Goal: Task Accomplishment & Management: Manage account settings

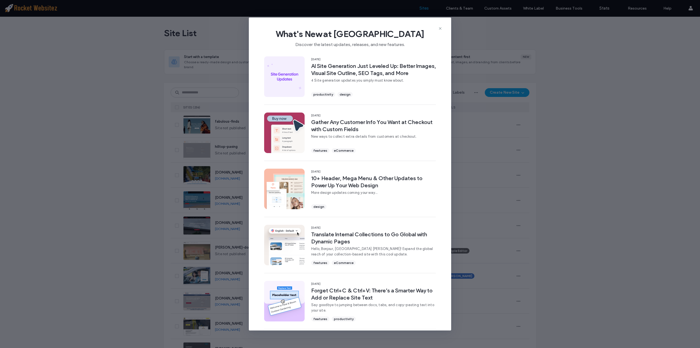
drag, startPoint x: 441, startPoint y: 29, endPoint x: 413, endPoint y: 34, distance: 28.7
click at [441, 29] on icon at bounding box center [440, 28] width 4 height 4
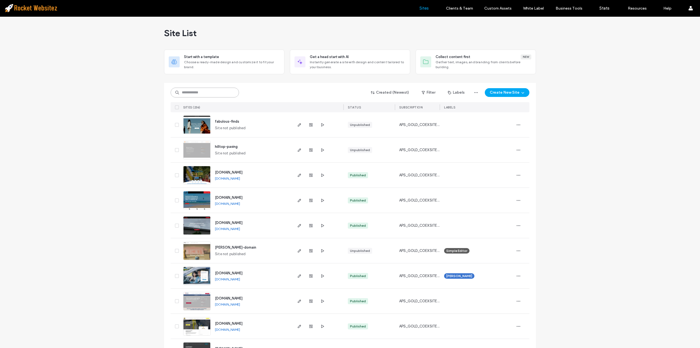
click at [187, 90] on input at bounding box center [205, 93] width 68 height 10
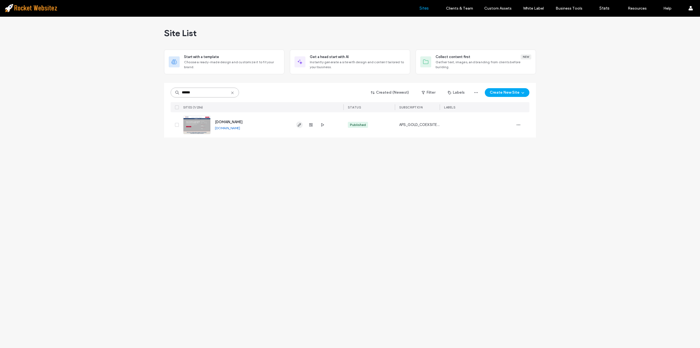
type input "******"
click at [301, 123] on icon "button" at bounding box center [299, 125] width 4 height 4
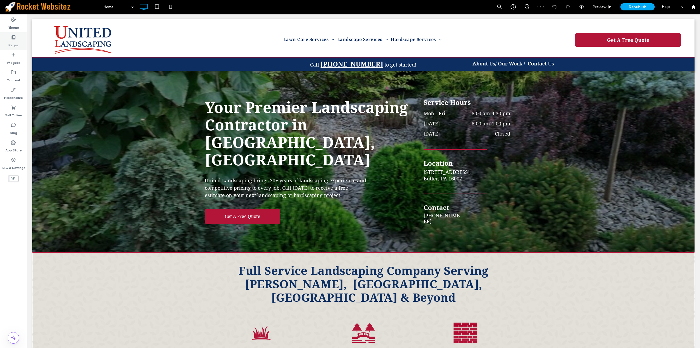
click at [17, 44] on label "Pages" at bounding box center [13, 44] width 10 height 8
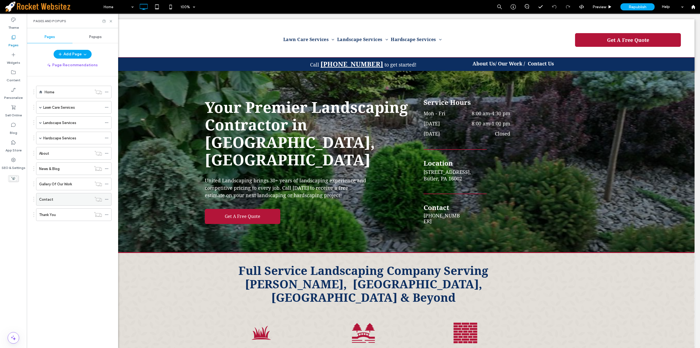
click at [46, 200] on label "Contact" at bounding box center [46, 200] width 14 height 10
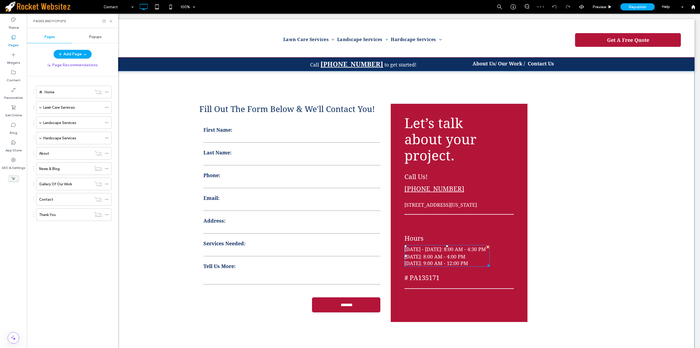
click at [457, 257] on span "[DATE]: 8:00 AM - 4:00 PM" at bounding box center [435, 257] width 61 height 6
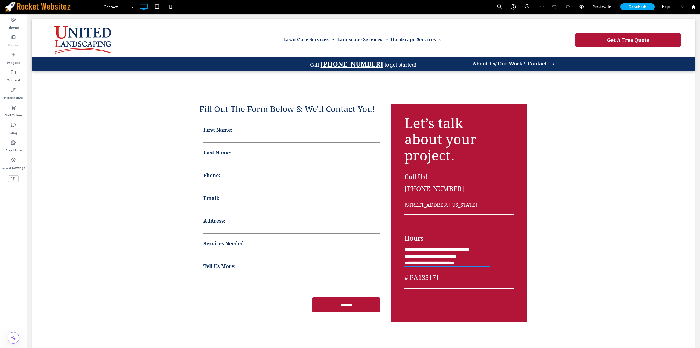
type input "**********"
type input "**"
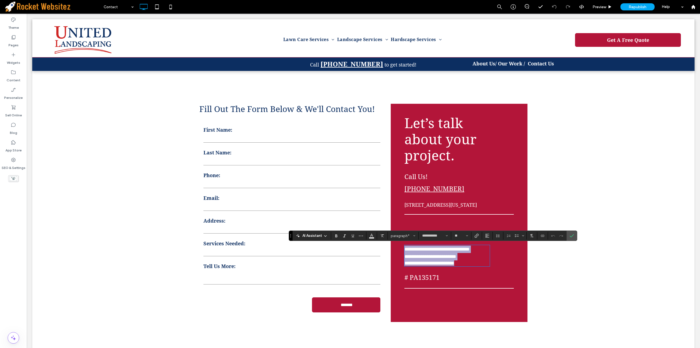
click at [452, 258] on span "**********" at bounding box center [431, 256] width 52 height 5
click at [451, 258] on span "**********" at bounding box center [431, 256] width 52 height 5
drag, startPoint x: 423, startPoint y: 263, endPoint x: 468, endPoint y: 262, distance: 44.9
click at [468, 262] on p "**********" at bounding box center [447, 262] width 85 height 5
click at [572, 239] on span "Confirm" at bounding box center [571, 236] width 2 height 10
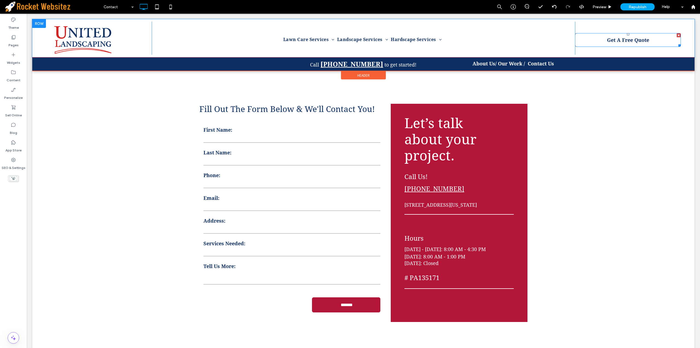
click at [625, 40] on span "Get A Free Quote" at bounding box center [628, 39] width 46 height 11
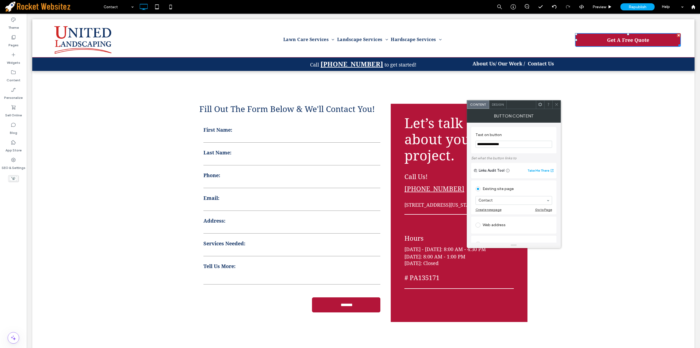
click at [556, 103] on icon at bounding box center [557, 104] width 4 height 4
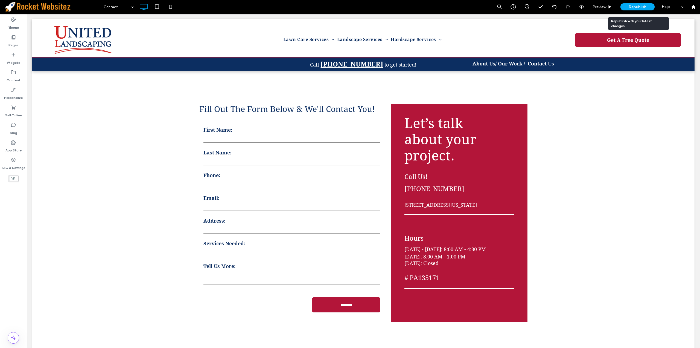
click at [637, 7] on span "Republish" at bounding box center [638, 7] width 18 height 5
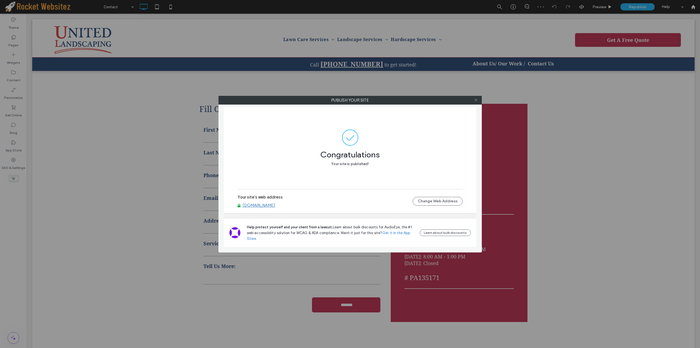
click at [475, 100] on icon at bounding box center [476, 100] width 4 height 4
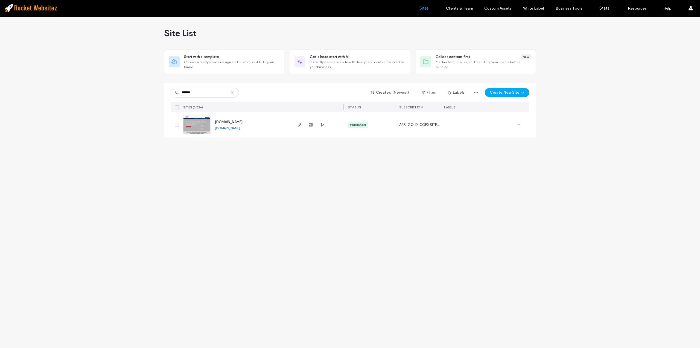
type input "******"
click at [309, 121] on div at bounding box center [311, 124] width 30 height 25
click at [311, 126] on use "button" at bounding box center [310, 124] width 3 height 3
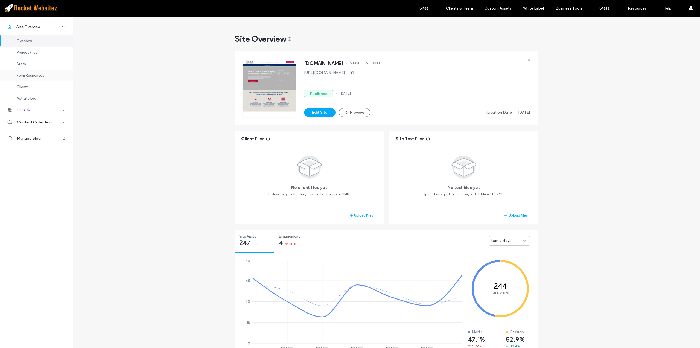
click at [48, 76] on div "Form Responses" at bounding box center [36, 74] width 73 height 11
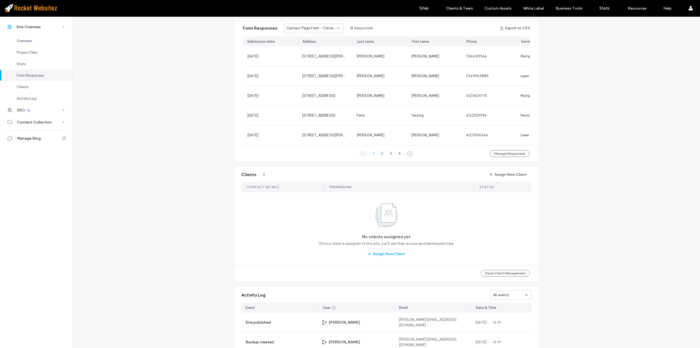
scroll to position [357, 0]
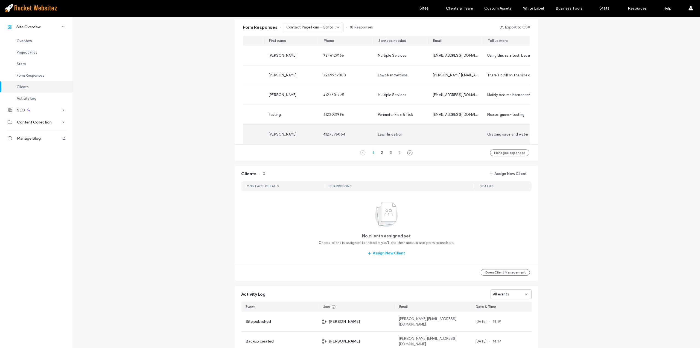
scroll to position [0, 150]
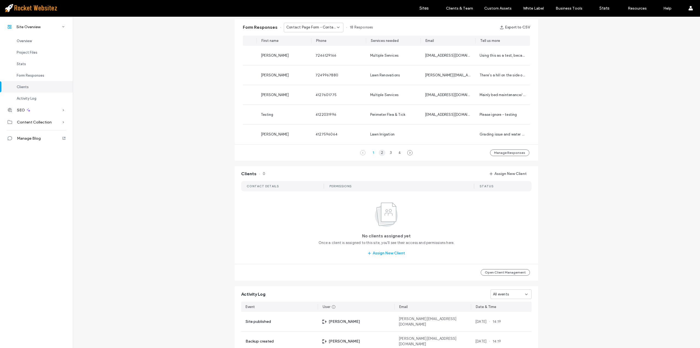
click at [379, 155] on div "2" at bounding box center [382, 152] width 7 height 7
click at [389, 156] on div "3" at bounding box center [391, 152] width 7 height 7
click at [399, 155] on div "4" at bounding box center [399, 152] width 7 height 7
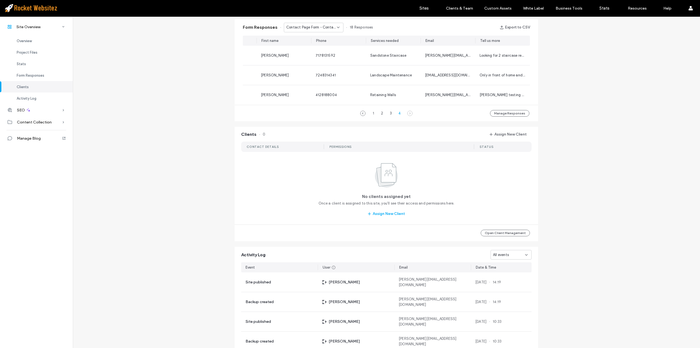
click at [306, 31] on div "Contact Page Form - Contact page" at bounding box center [314, 28] width 60 height 10
click at [301, 49] on span "Footer Form - Header/Footer" at bounding box center [308, 46] width 48 height 5
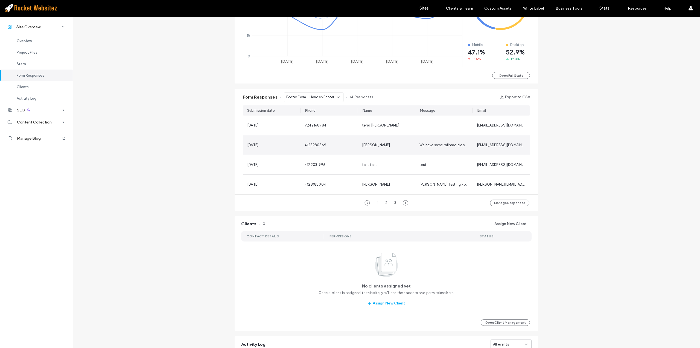
scroll to position [275, 0]
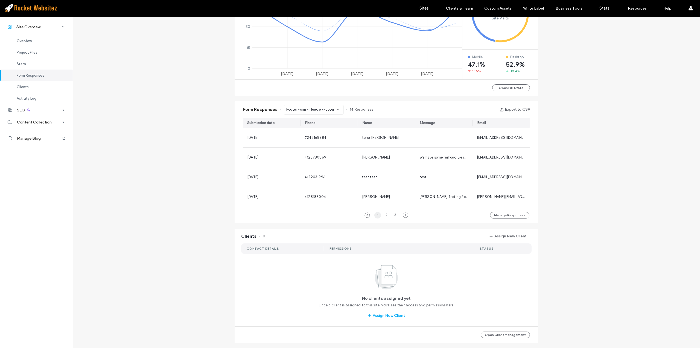
click at [376, 215] on div "1" at bounding box center [378, 215] width 7 height 7
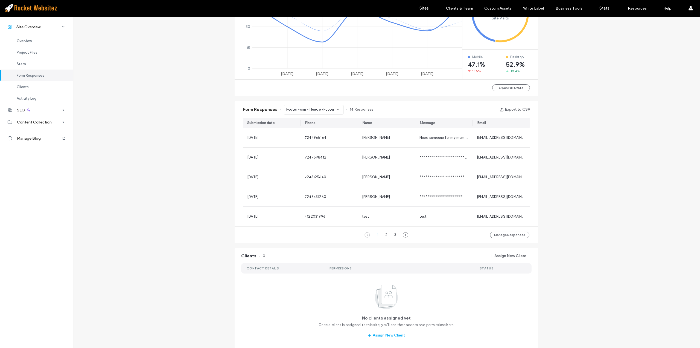
click at [337, 109] on use at bounding box center [338, 109] width 2 height 1
click at [314, 129] on span "Footer Form - Header/Footer" at bounding box center [308, 128] width 48 height 5
click at [325, 110] on span "Footer Form - Header/Footer" at bounding box center [310, 109] width 48 height 5
click at [307, 120] on span "Contact Page Form - Contact page" at bounding box center [310, 119] width 53 height 5
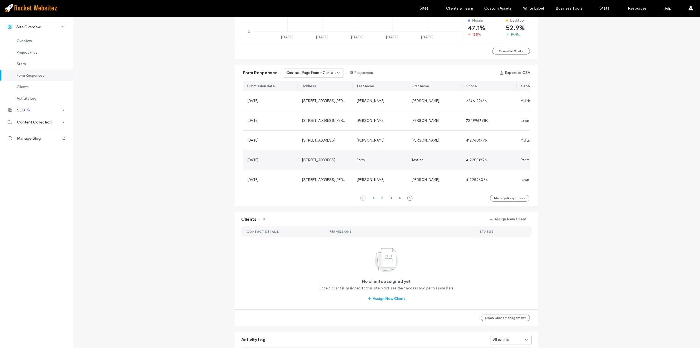
scroll to position [329, 0]
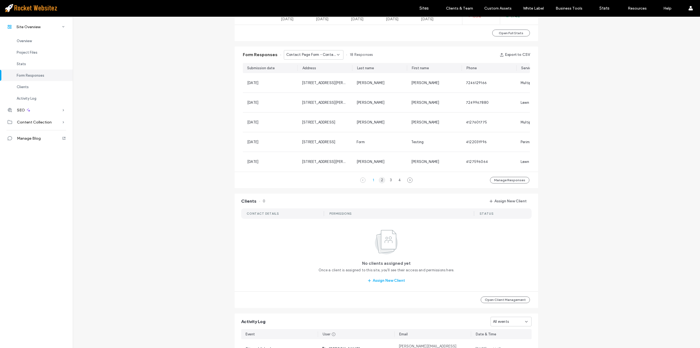
click at [379, 183] on div "2" at bounding box center [382, 180] width 7 height 7
click at [305, 57] on span "Contact Page Form - Contact page" at bounding box center [311, 54] width 51 height 5
click at [299, 70] on div "Footer Form - Header/Footer" at bounding box center [311, 74] width 59 height 10
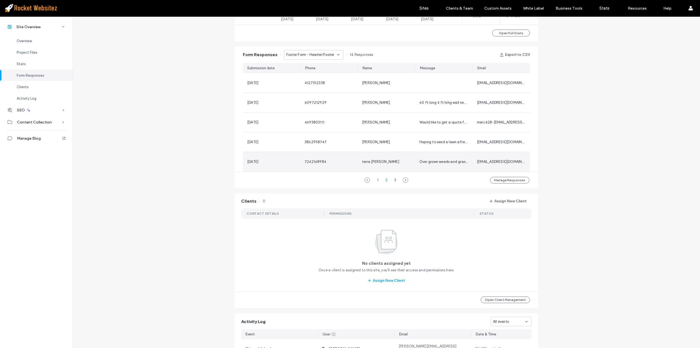
scroll to position [242, 0]
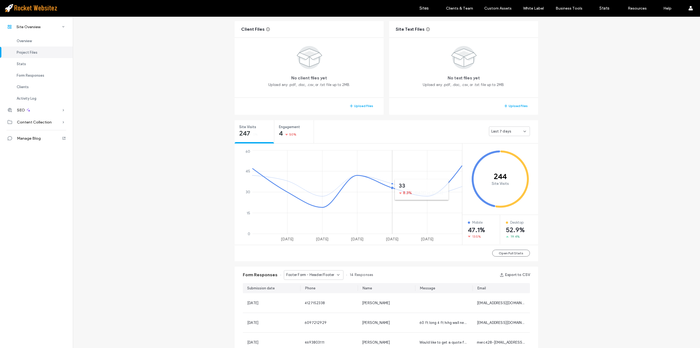
scroll to position [192, 0]
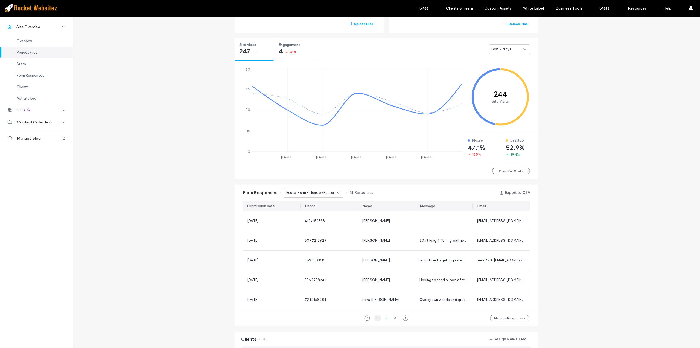
click at [377, 318] on div "1" at bounding box center [378, 318] width 7 height 7
click at [403, 318] on icon at bounding box center [405, 317] width 5 height 5
click at [394, 319] on div "3" at bounding box center [395, 318] width 7 height 7
click at [306, 191] on span "Footer Form - Header/Footer" at bounding box center [310, 192] width 48 height 5
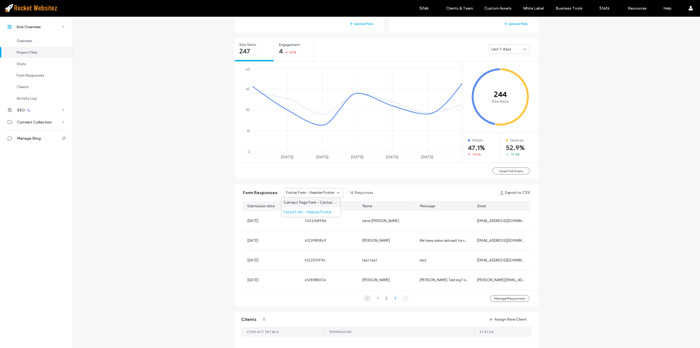
click at [324, 203] on span "Contact Page Form - Contact page" at bounding box center [310, 202] width 53 height 5
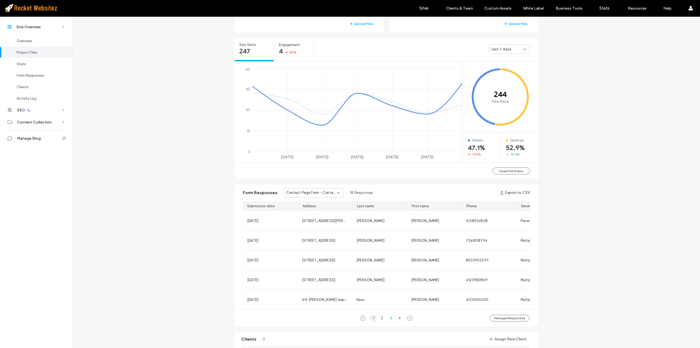
click at [372, 321] on div "1" at bounding box center [373, 318] width 7 height 7
click at [379, 320] on div "2" at bounding box center [382, 318] width 7 height 7
click at [388, 321] on div "3" at bounding box center [391, 318] width 7 height 7
click at [396, 321] on div "4" at bounding box center [399, 318] width 7 height 7
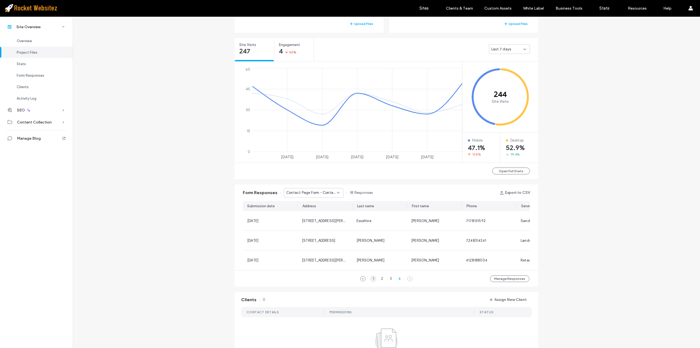
click at [372, 282] on div "1" at bounding box center [373, 278] width 7 height 7
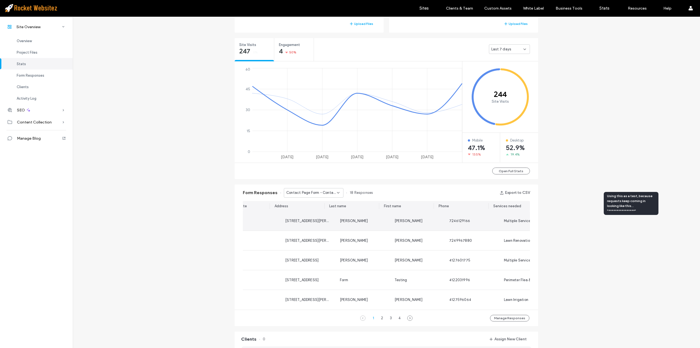
scroll to position [0, 8]
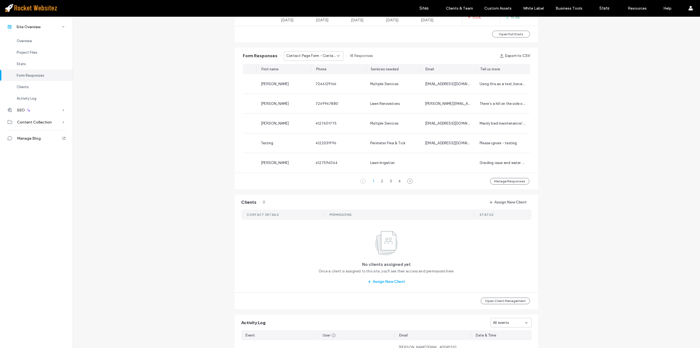
drag, startPoint x: 370, startPoint y: 183, endPoint x: 385, endPoint y: 188, distance: 16.0
click at [370, 183] on div "1" at bounding box center [373, 181] width 7 height 7
click at [376, 184] on div "1 2 3 4" at bounding box center [387, 181] width 42 height 7
click at [379, 184] on div "2" at bounding box center [382, 181] width 7 height 7
click at [388, 183] on div "3" at bounding box center [391, 181] width 7 height 7
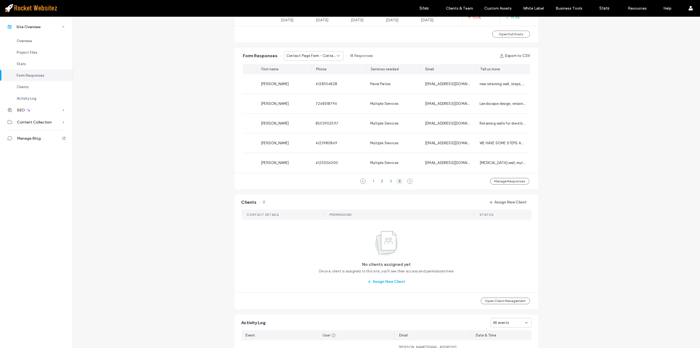
click at [399, 184] on div "4" at bounding box center [399, 181] width 7 height 7
